Goal: Task Accomplishment & Management: Use online tool/utility

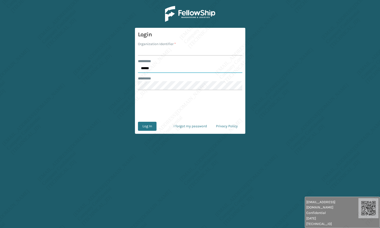
click at [161, 68] on input "******" at bounding box center [190, 68] width 104 height 9
type input "*****"
click at [158, 52] on input "Organization Identifier *" at bounding box center [190, 51] width 104 height 9
type input "[PERSON_NAME]"
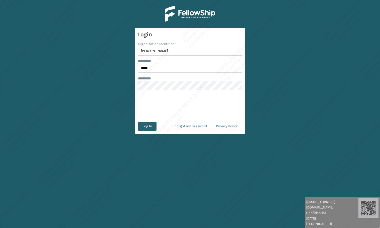
click at [143, 129] on button "Log In" at bounding box center [147, 126] width 19 height 9
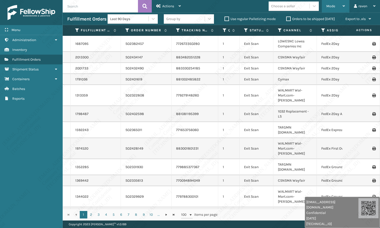
click at [336, 6] on div "Mode" at bounding box center [335, 6] width 19 height 13
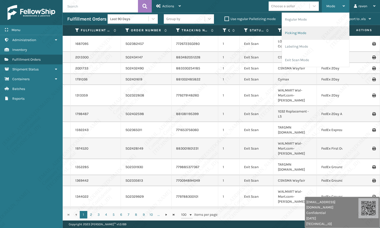
click at [304, 31] on li "Picking Mode" at bounding box center [315, 33] width 67 height 14
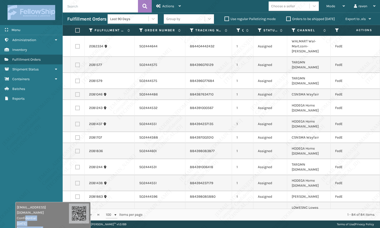
drag, startPoint x: 309, startPoint y: 217, endPoint x: 21, endPoint y: 227, distance: 288.5
click at [21, 173] on html "[EMAIL_ADDRESS][DOMAIN_NAME] Confidential [DATE] [TECHNICAL_ID] [EMAIL_ADDRESS]…" at bounding box center [190, 114] width 380 height 228
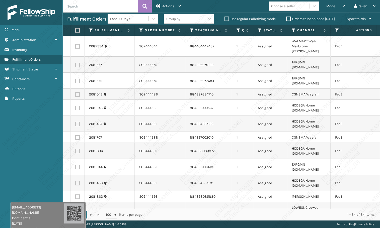
click at [21, 173] on div "Menu Administration Inventory Fulfillment Orders Shipment Status Containers Bat…" at bounding box center [31, 114] width 63 height 228
drag, startPoint x: 39, startPoint y: 217, endPoint x: 52, endPoint y: 207, distance: 16.7
click at [26, 173] on span "[DATE]" at bounding box center [28, 223] width 52 height 5
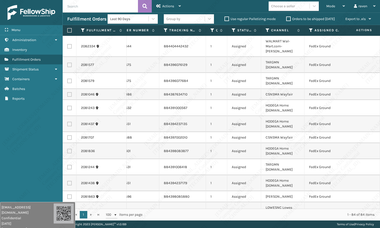
scroll to position [0, 40]
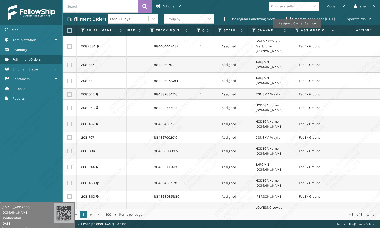
click at [297, 30] on icon at bounding box center [297, 30] width 4 height 5
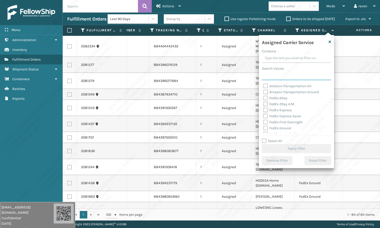
click at [280, 77] on input "Search Values" at bounding box center [296, 75] width 69 height 9
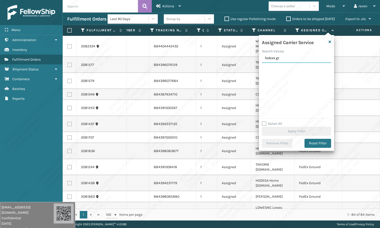
click at [275, 59] on input "fedexx gr" at bounding box center [296, 58] width 69 height 9
type input "fedex gr"
click at [275, 69] on label "FedEx Ground" at bounding box center [277, 69] width 28 height 4
click at [263, 69] on input "FedEx Ground" at bounding box center [263, 67] width 0 height 3
checkbox input "true"
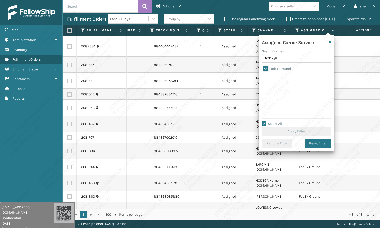
checkbox input "true"
click at [300, 133] on button "Apply Filter" at bounding box center [296, 131] width 69 height 9
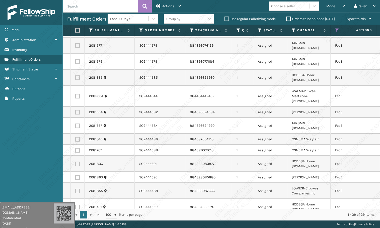
scroll to position [0, 0]
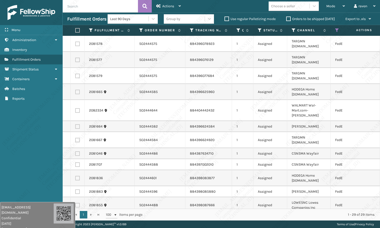
click at [80, 31] on th at bounding box center [78, 30] width 14 height 11
click at [75, 31] on label at bounding box center [76, 30] width 3 height 5
click at [75, 31] on input "checkbox" at bounding box center [75, 30] width 0 height 3
checkbox input "true"
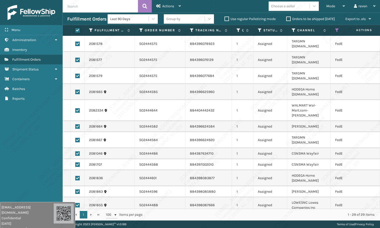
checkbox input "true"
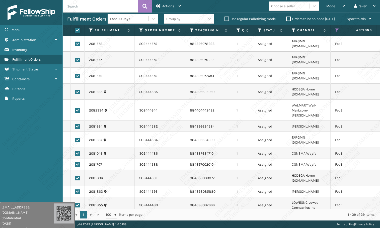
checkbox input "true"
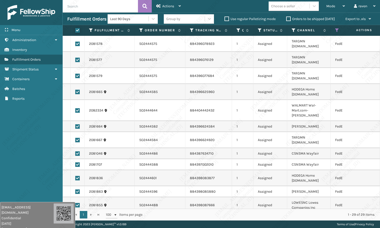
checkbox input "true"
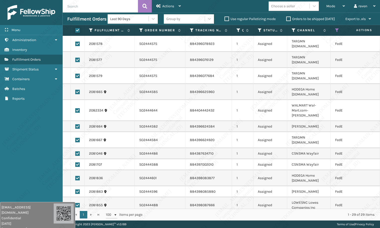
checkbox input "true"
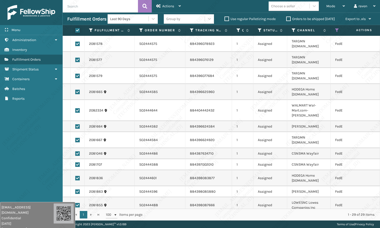
checkbox input "true"
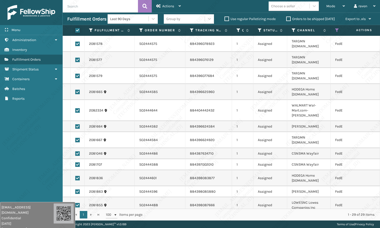
checkbox input "true"
click at [168, 9] on div "Actions" at bounding box center [168, 6] width 25 height 13
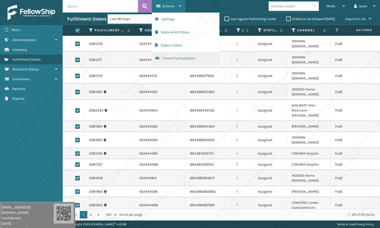
click at [180, 56] on button "Create Picking Batch" at bounding box center [185, 58] width 67 height 13
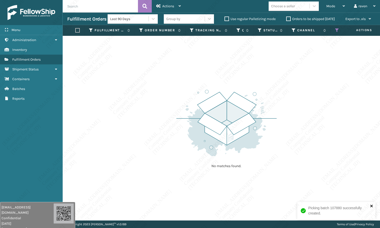
click at [372, 173] on icon "close" at bounding box center [371, 206] width 3 height 3
click at [335, 30] on icon at bounding box center [337, 30] width 4 height 5
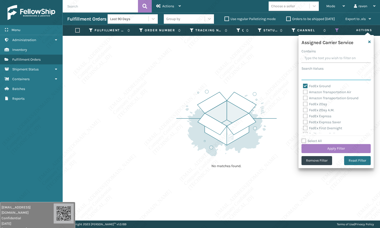
click at [320, 77] on input "Search Values" at bounding box center [335, 75] width 69 height 9
click at [314, 88] on label "FedEx Ground" at bounding box center [317, 86] width 28 height 4
click at [303, 86] on input "FedEx Ground" at bounding box center [303, 84] width 0 height 3
checkbox input "false"
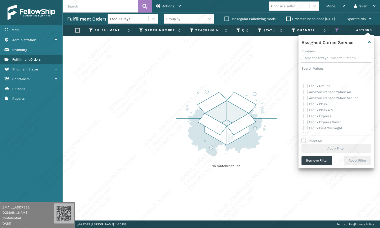
click at [316, 79] on input "Search Values" at bounding box center [335, 75] width 69 height 9
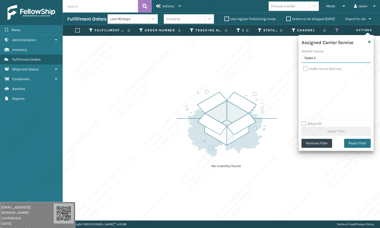
type input "fedex h"
click at [318, 69] on label "FedEx Home Delivery" at bounding box center [322, 69] width 39 height 4
click at [303, 69] on input "FedEx Home Delivery" at bounding box center [303, 67] width 0 height 3
checkbox input "true"
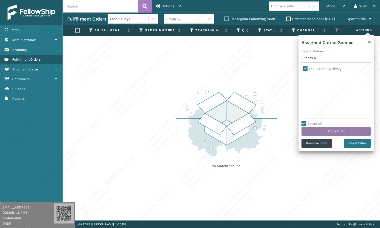
click at [338, 129] on button "Apply Filter" at bounding box center [335, 131] width 69 height 9
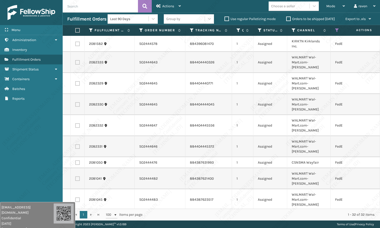
scroll to position [0, 40]
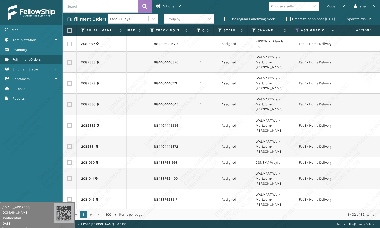
click at [70, 29] on label at bounding box center [68, 30] width 3 height 5
click at [67, 29] on input "checkbox" at bounding box center [67, 30] width 0 height 3
checkbox input "true"
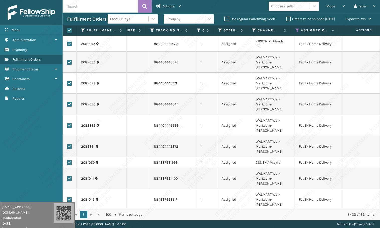
checkbox input "true"
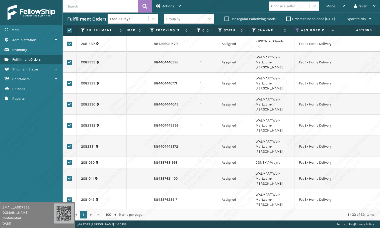
checkbox input "true"
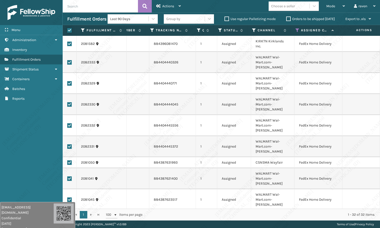
checkbox input "true"
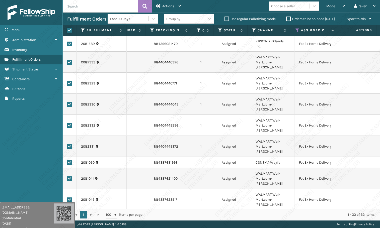
checkbox input "true"
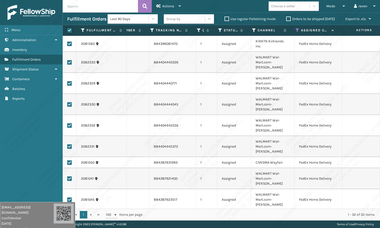
checkbox input "true"
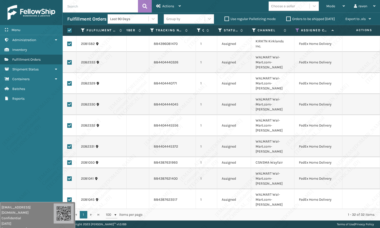
checkbox input "true"
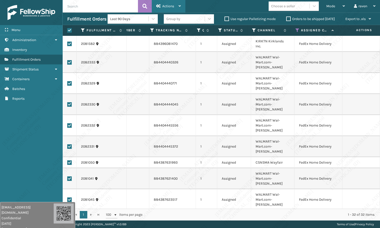
click at [162, 5] on span "Actions" at bounding box center [168, 6] width 12 height 4
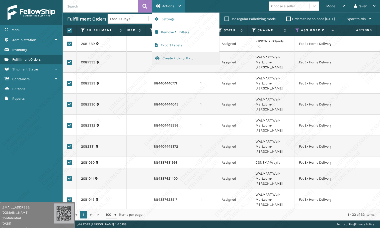
click at [176, 59] on button "Create Picking Batch" at bounding box center [185, 58] width 67 height 13
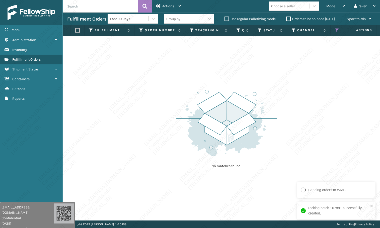
click at [299, 167] on div "No matches found." at bounding box center [221, 128] width 317 height 185
click at [336, 30] on icon at bounding box center [337, 30] width 4 height 5
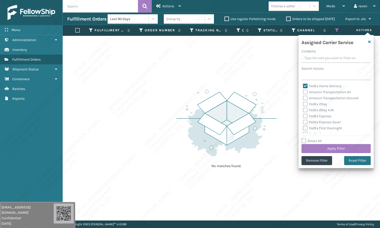
click at [312, 86] on label "FedEx Home Delivery" at bounding box center [322, 86] width 39 height 4
click at [303, 86] on input "FedEx Home Delivery" at bounding box center [303, 84] width 0 height 3
checkbox input "false"
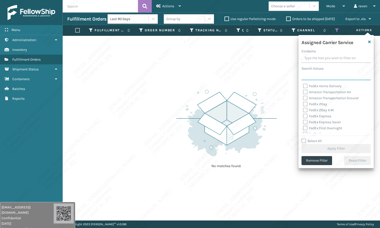
click at [315, 76] on input "Search Values" at bounding box center [335, 75] width 69 height 9
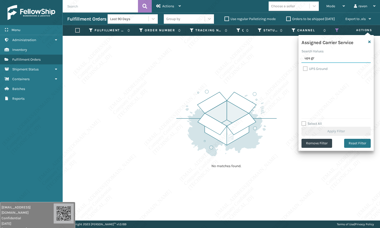
type input "ups gr"
click at [317, 68] on label "UPS Ground" at bounding box center [315, 69] width 25 height 4
click at [303, 68] on input "UPS Ground" at bounding box center [303, 67] width 0 height 3
checkbox input "true"
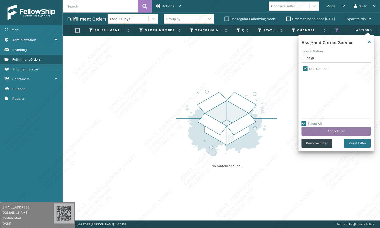
click at [340, 132] on button "Apply Filter" at bounding box center [335, 131] width 69 height 9
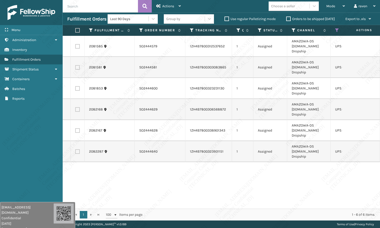
click at [77, 31] on label at bounding box center [76, 30] width 3 height 5
click at [75, 31] on input "checkbox" at bounding box center [75, 30] width 0 height 3
checkbox input "true"
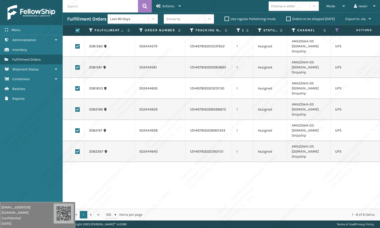
checkbox input "true"
click at [171, 4] on span "Actions" at bounding box center [168, 6] width 12 height 4
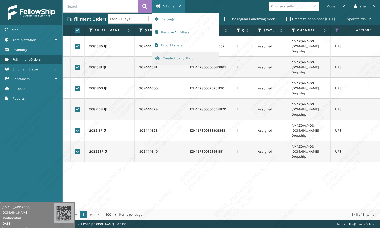
click at [169, 58] on button "Create Picking Batch" at bounding box center [185, 58] width 67 height 13
